Goal: Transaction & Acquisition: Purchase product/service

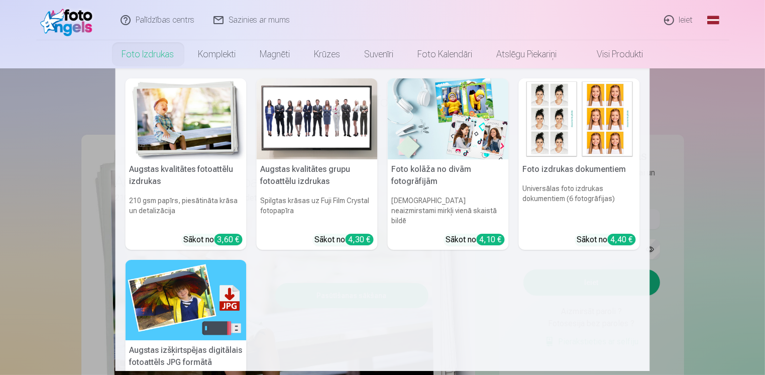
click at [146, 57] on link "Foto izdrukas" at bounding box center [148, 54] width 76 height 28
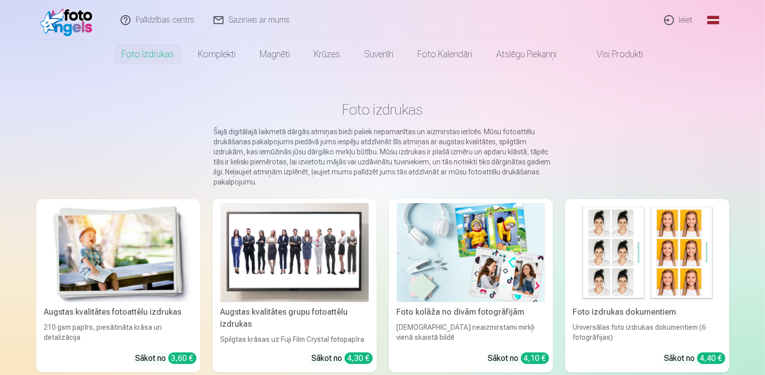
click at [684, 22] on link "Ieiet" at bounding box center [679, 20] width 48 height 40
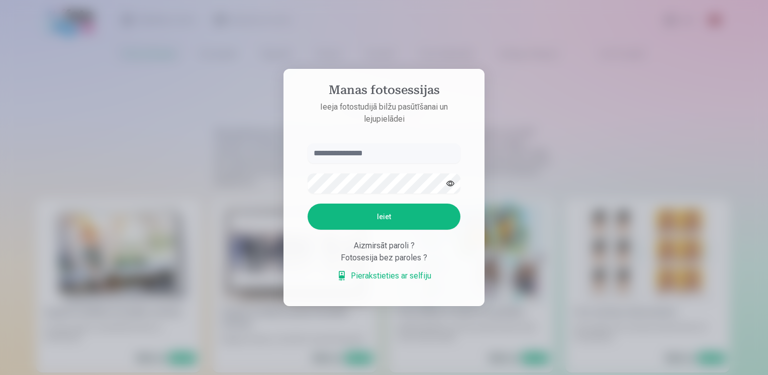
click at [368, 153] on input "text" at bounding box center [383, 153] width 153 height 20
type input "**********"
click at [386, 220] on button "Ieiet" at bounding box center [383, 216] width 153 height 26
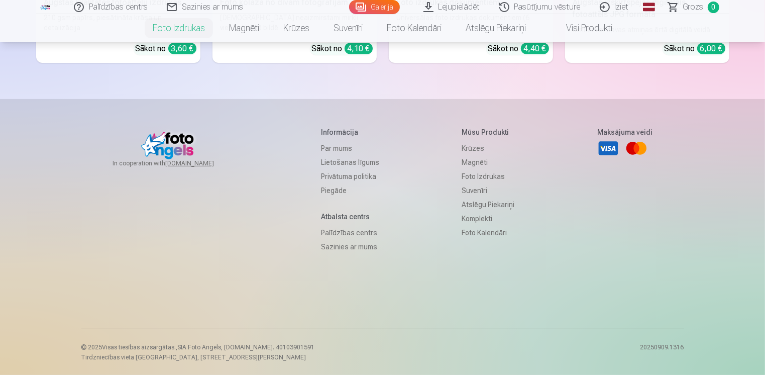
scroll to position [58, 0]
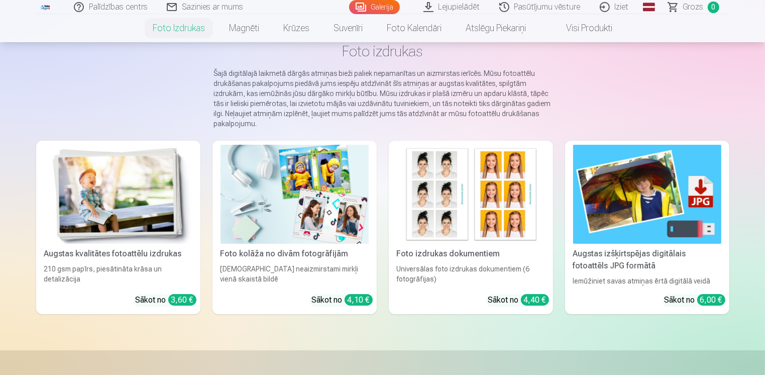
click at [478, 226] on img at bounding box center [471, 194] width 148 height 99
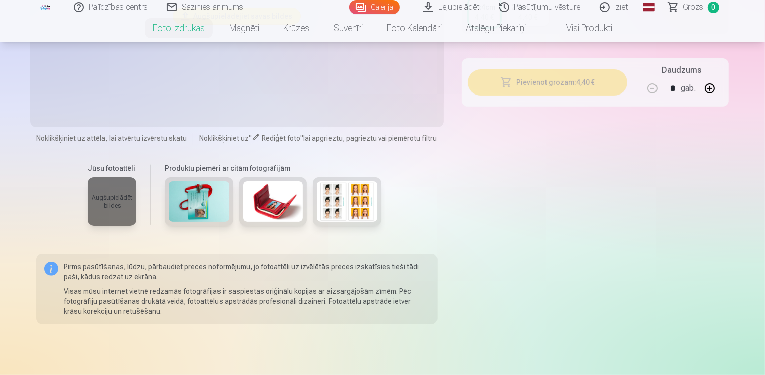
scroll to position [50, 0]
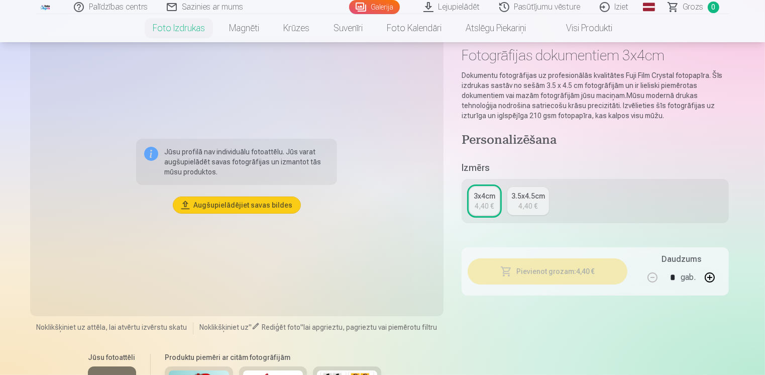
click at [526, 199] on div "3.5x4.5cm" at bounding box center [528, 196] width 34 height 10
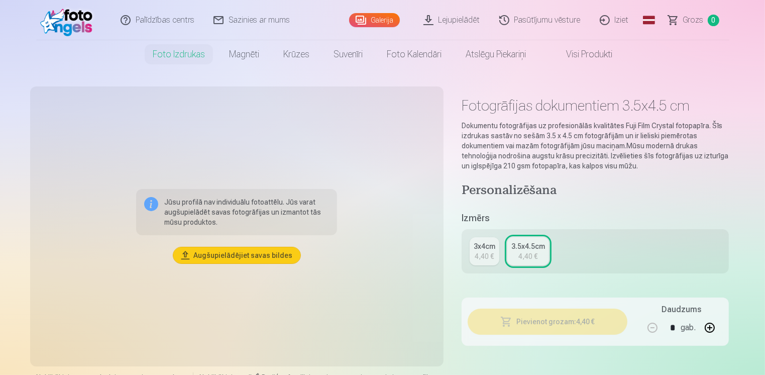
click at [232, 258] on button "Augšupielādējiet savas bildes" at bounding box center [236, 255] width 127 height 16
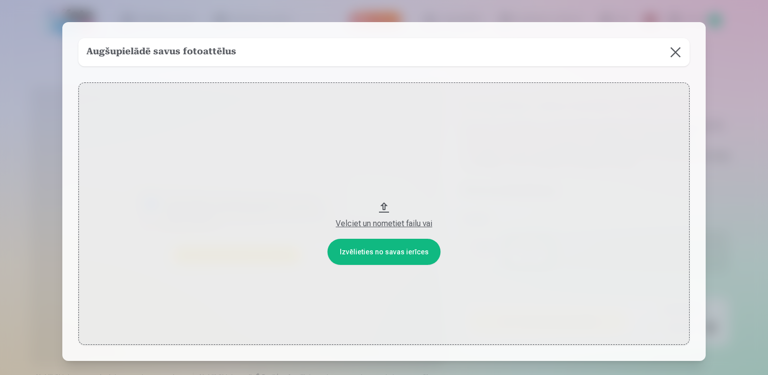
click at [677, 54] on button at bounding box center [675, 52] width 28 height 28
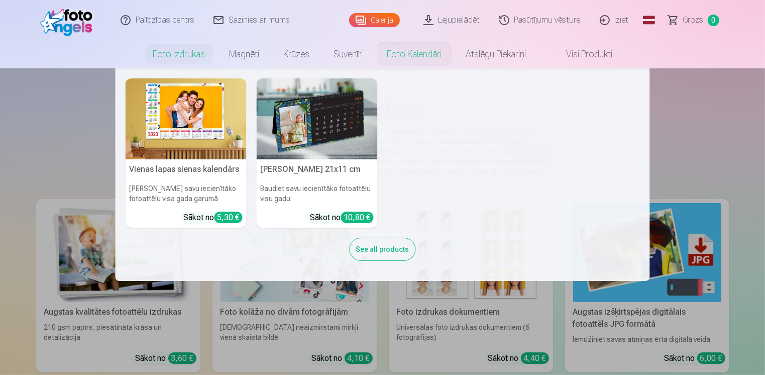
drag, startPoint x: 692, startPoint y: 140, endPoint x: 647, endPoint y: 65, distance: 87.2
click at [691, 140] on nav "Vienas lapas sienas kalendārs Parādiet savu iecienītāko fotoattēlu visa gada ga…" at bounding box center [382, 174] width 765 height 213
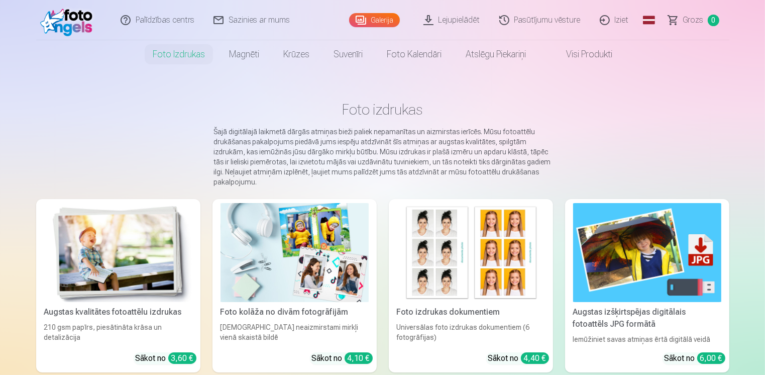
click at [617, 20] on link "Iziet" at bounding box center [615, 20] width 48 height 40
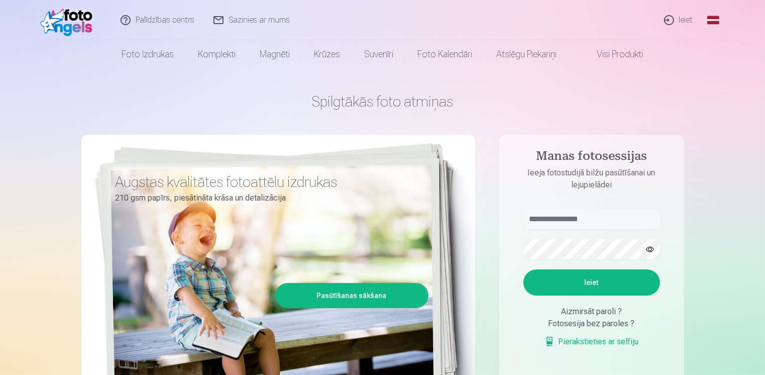
click at [679, 23] on link "Ieiet" at bounding box center [679, 20] width 48 height 40
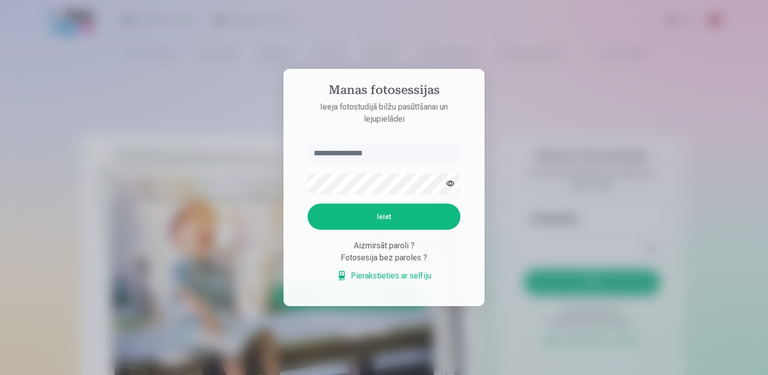
click at [335, 158] on input "text" at bounding box center [383, 153] width 153 height 20
type input "**********"
click at [395, 224] on button "Ieiet" at bounding box center [383, 216] width 153 height 26
